Goal: Information Seeking & Learning: Learn about a topic

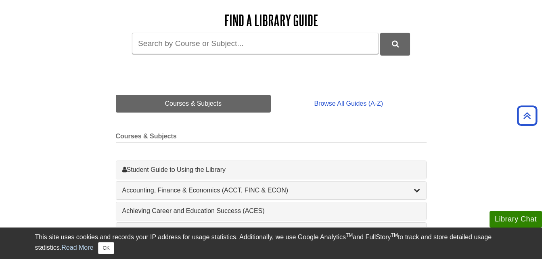
scroll to position [113, 0]
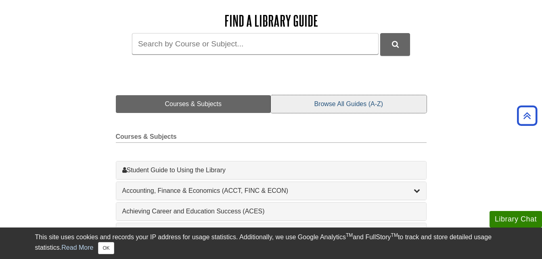
click at [326, 107] on link "Browse All Guides (A-Z)" at bounding box center [348, 104] width 155 height 18
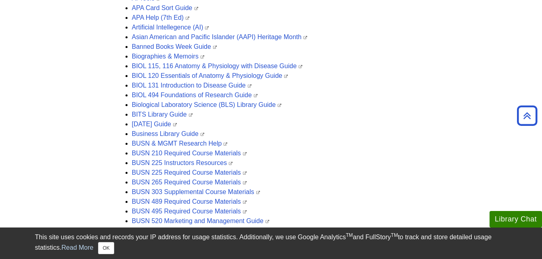
scroll to position [300, 0]
click at [193, 87] on link "BIOL 131 Introduction to Disease Guide" at bounding box center [192, 85] width 120 height 7
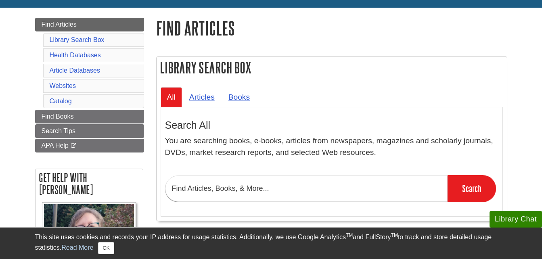
scroll to position [83, 0]
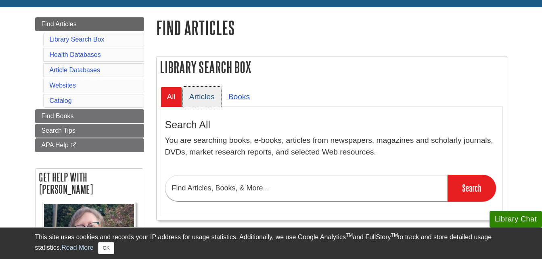
click at [191, 100] on link "Articles" at bounding box center [202, 97] width 38 height 20
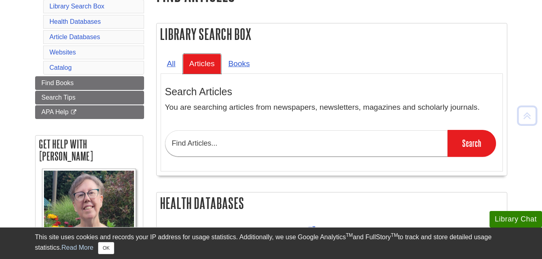
scroll to position [143, 0]
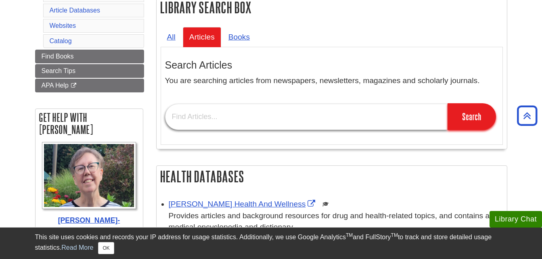
click at [285, 113] on input "text" at bounding box center [306, 117] width 283 height 26
type input "indoor and outdoor air pollution"
click at [448, 103] on input "Search" at bounding box center [472, 116] width 48 height 27
